Goal: Information Seeking & Learning: Learn about a topic

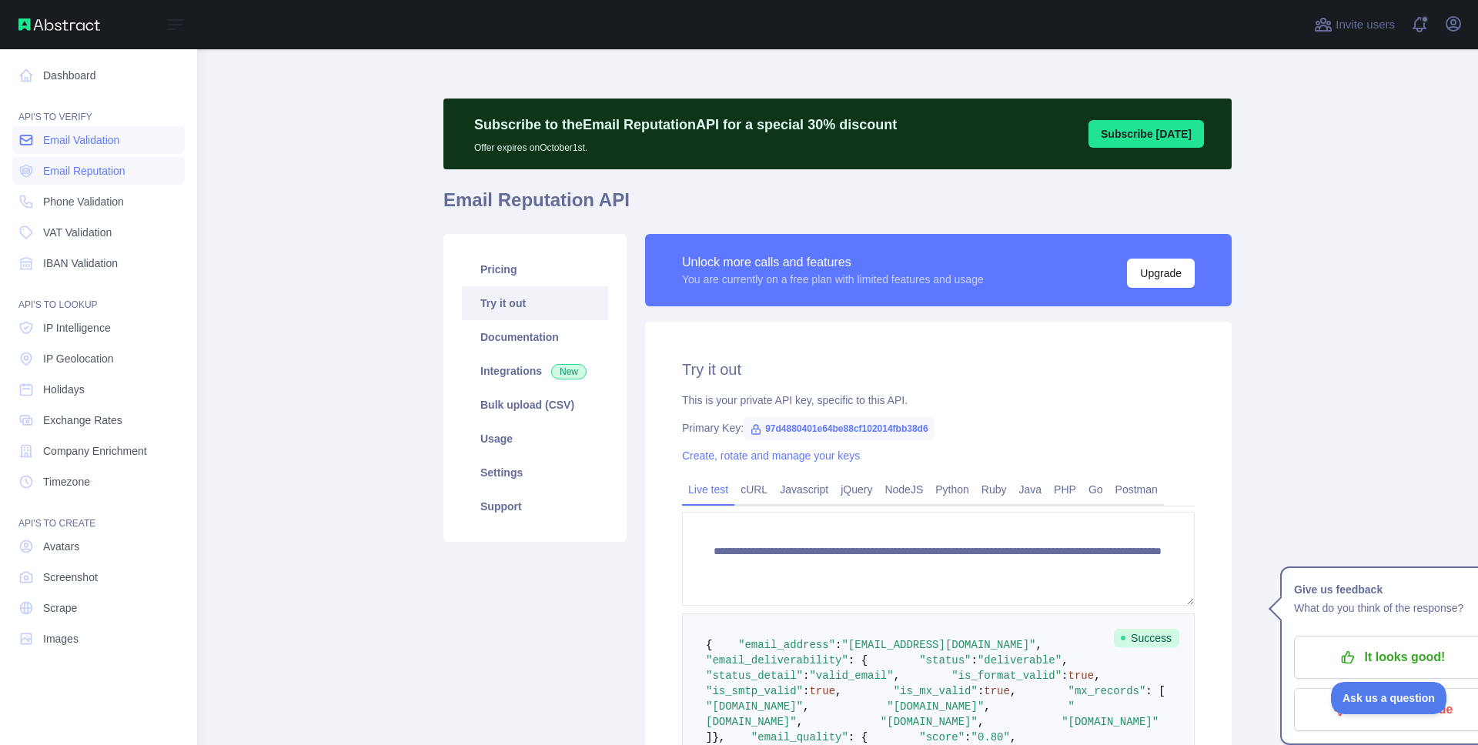
click at [79, 139] on span "Email Validation" at bounding box center [81, 139] width 76 height 15
click at [73, 205] on span "Phone Validation" at bounding box center [83, 201] width 81 height 15
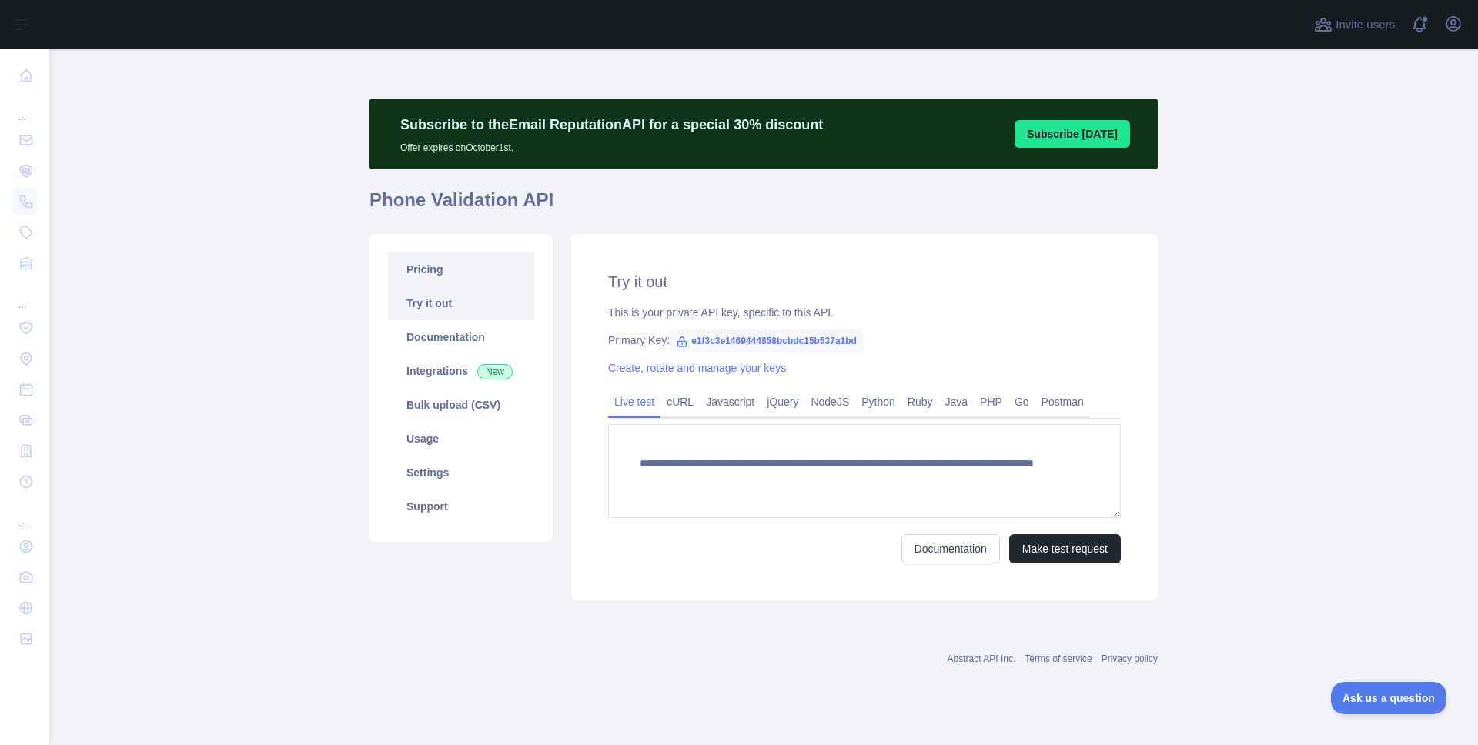
click at [451, 273] on link "Pricing" at bounding box center [461, 269] width 146 height 34
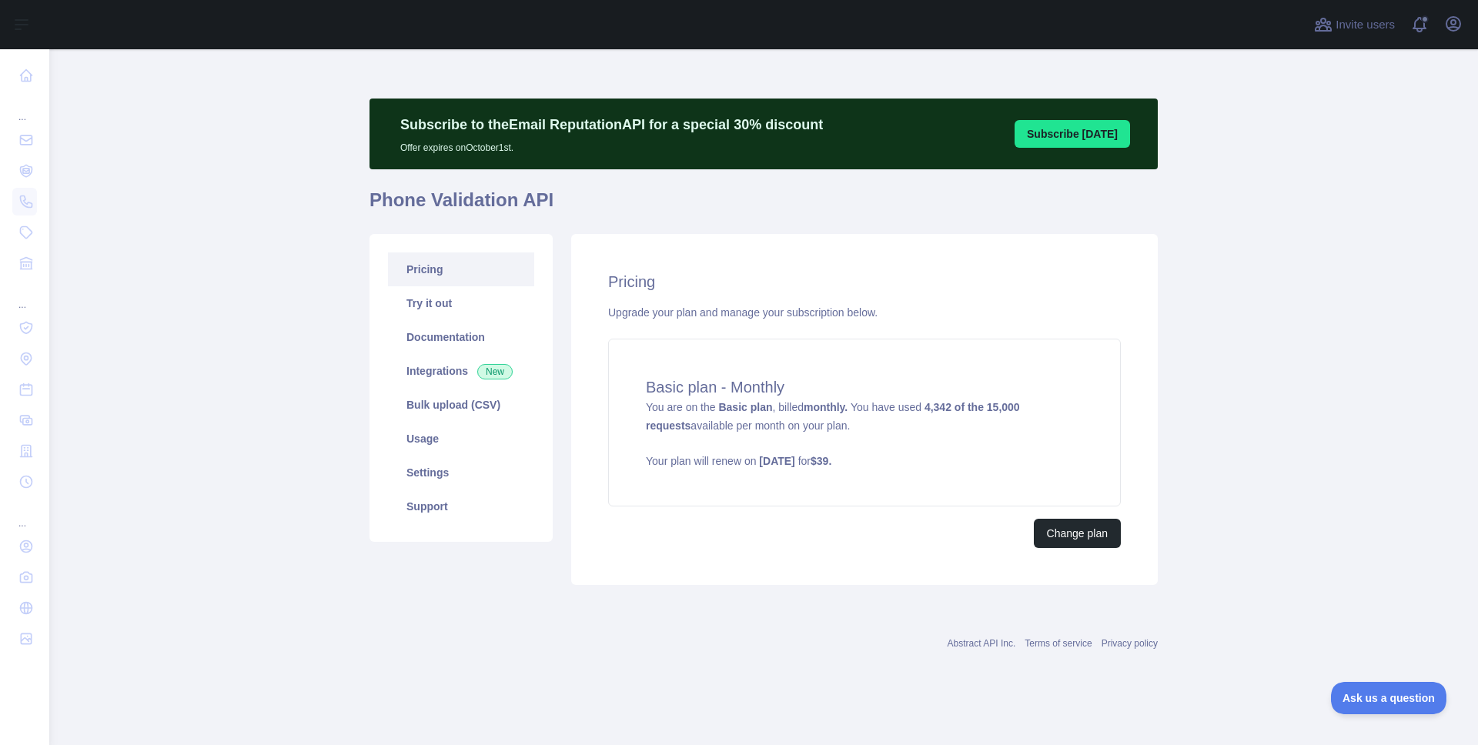
click at [627, 253] on div "Pricing Upgrade your plan and manage your subscription below. Basic plan - Mont…" at bounding box center [864, 409] width 587 height 351
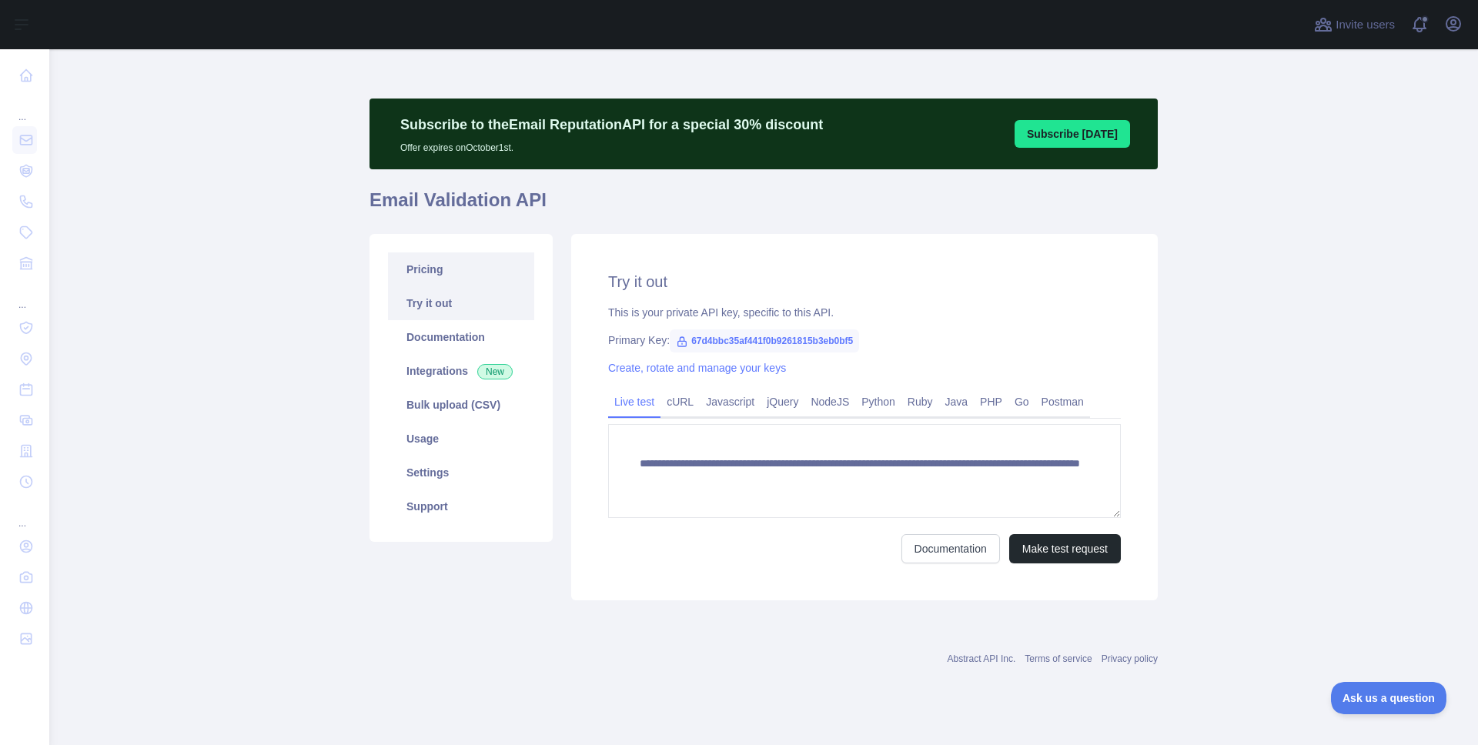
click at [398, 262] on link "Pricing" at bounding box center [461, 269] width 146 height 34
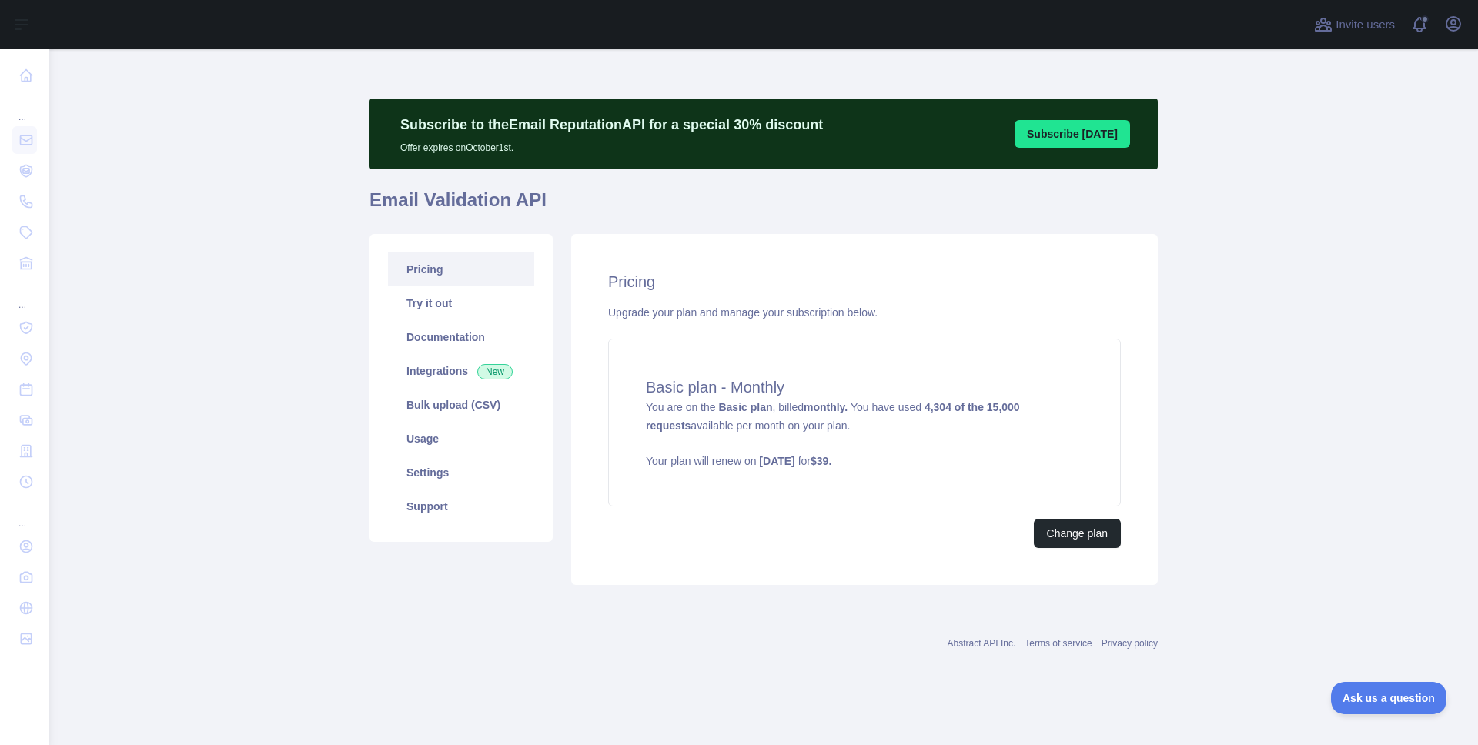
click at [1236, 346] on main "Subscribe to the Email Reputation API for a special 30 % discount Offer expires…" at bounding box center [763, 397] width 1429 height 696
click at [1230, 376] on main "Subscribe to the Email Reputation API for a special 30 % discount Offer expires…" at bounding box center [763, 397] width 1429 height 696
click at [429, 376] on link "Integrations New" at bounding box center [461, 371] width 146 height 34
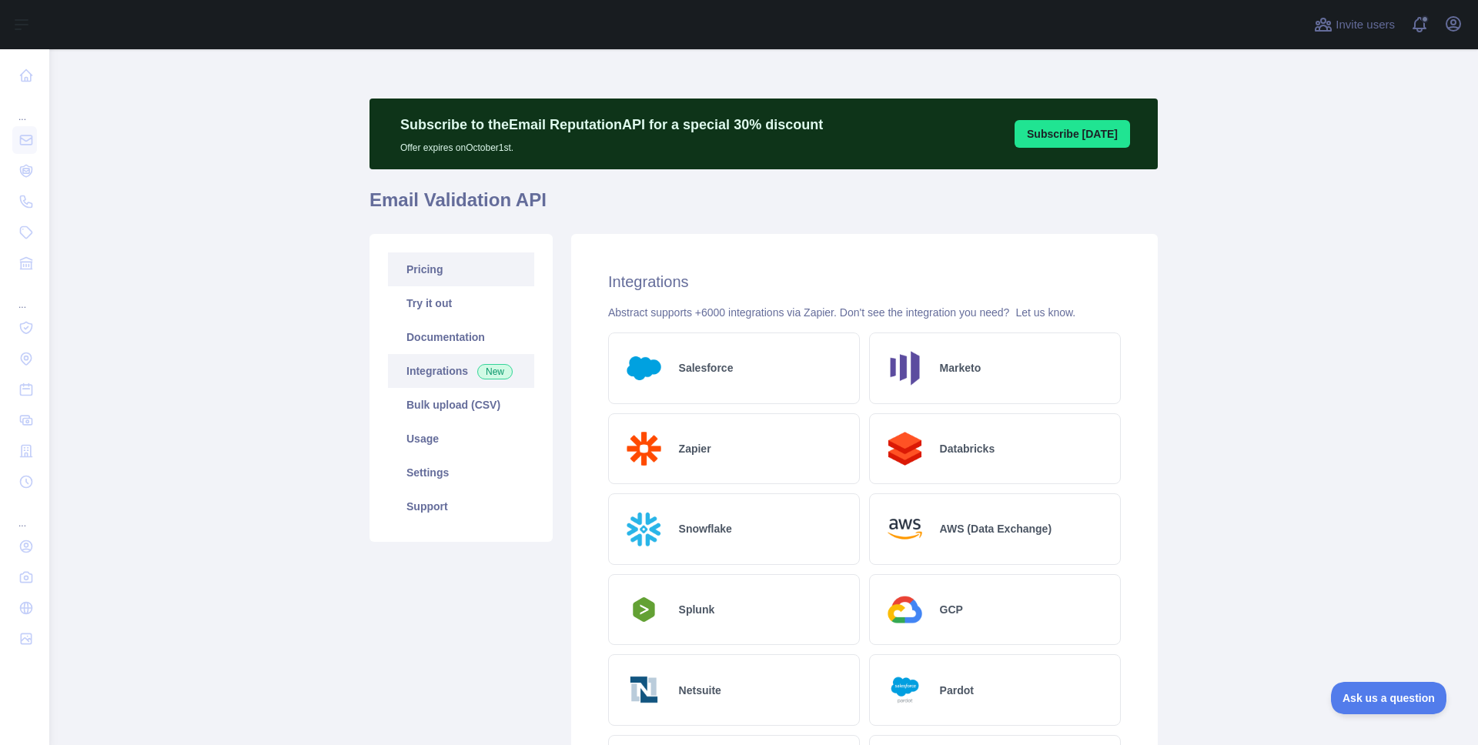
click at [444, 276] on link "Pricing" at bounding box center [461, 269] width 146 height 34
